Goal: Task Accomplishment & Management: Use online tool/utility

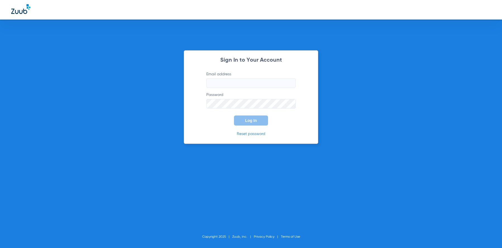
type input "[EMAIL_ADDRESS][DOMAIN_NAME]"
click at [254, 122] on span "Log In" at bounding box center [251, 120] width 12 height 4
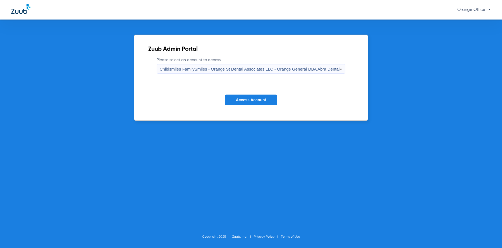
click at [255, 98] on span "Access Account" at bounding box center [251, 100] width 30 height 4
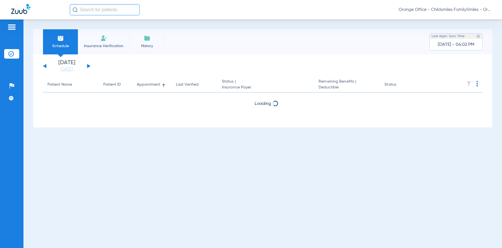
click at [95, 13] on input "text" at bounding box center [105, 9] width 70 height 11
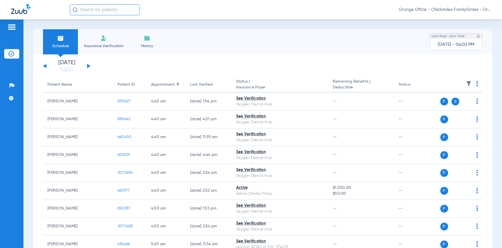
click at [94, 10] on input "text" at bounding box center [105, 9] width 70 height 11
type input "655215"
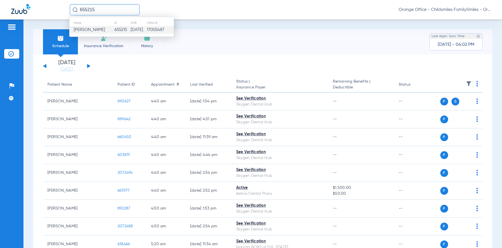
click at [103, 26] on td "[PERSON_NAME]" at bounding box center [91, 30] width 45 height 8
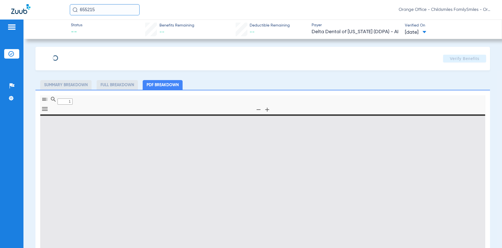
type input "0"
select select "page-width"
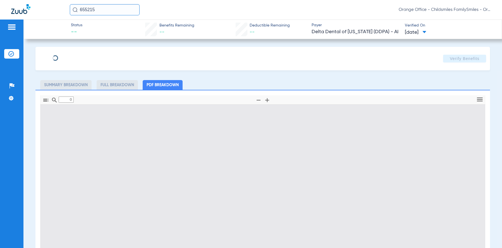
type input "1"
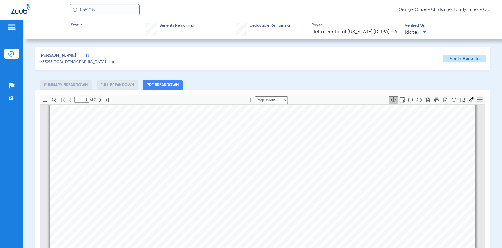
type input "[PERSON_NAME]"
type input "[DATE]"
type input "17593376W"
type input "800000010000"
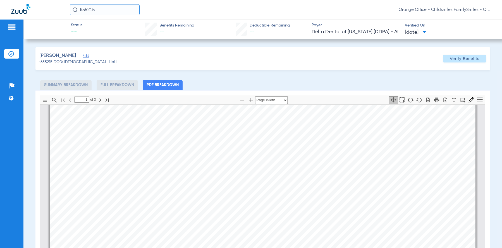
scroll to position [0, 0]
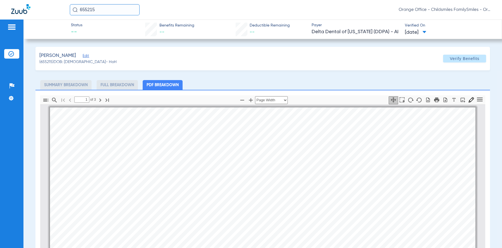
click at [85, 55] on span "Edit" at bounding box center [85, 56] width 5 height 5
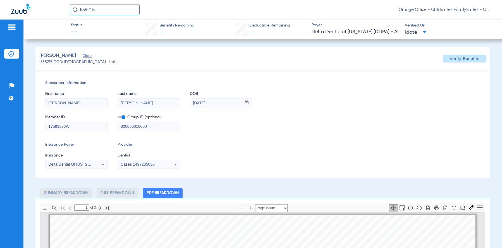
click at [153, 162] on span "Cases 1497235030" at bounding box center [138, 164] width 34 height 4
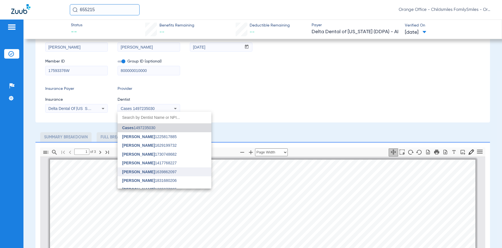
scroll to position [28, 0]
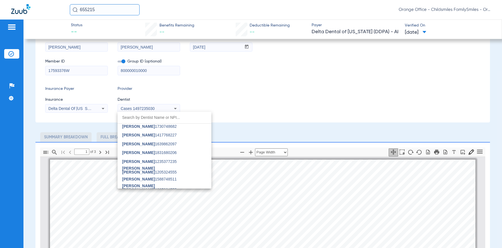
click at [147, 170] on span "[PERSON_NAME] [PERSON_NAME] 1205324555" at bounding box center [164, 170] width 85 height 8
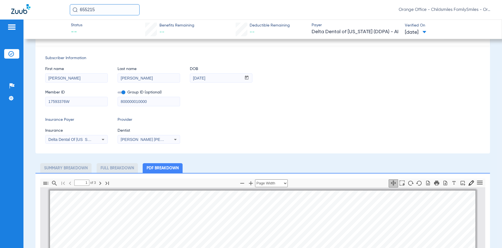
scroll to position [0, 0]
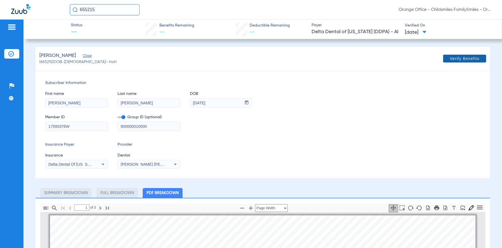
click at [464, 59] on span "Verify Benefits" at bounding box center [464, 58] width 30 height 4
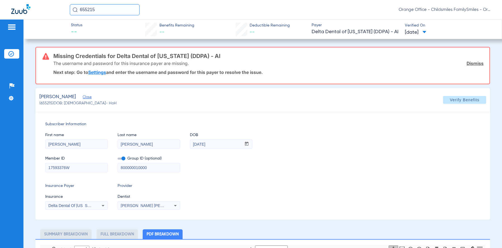
scroll to position [28, 0]
